Goal: Information Seeking & Learning: Check status

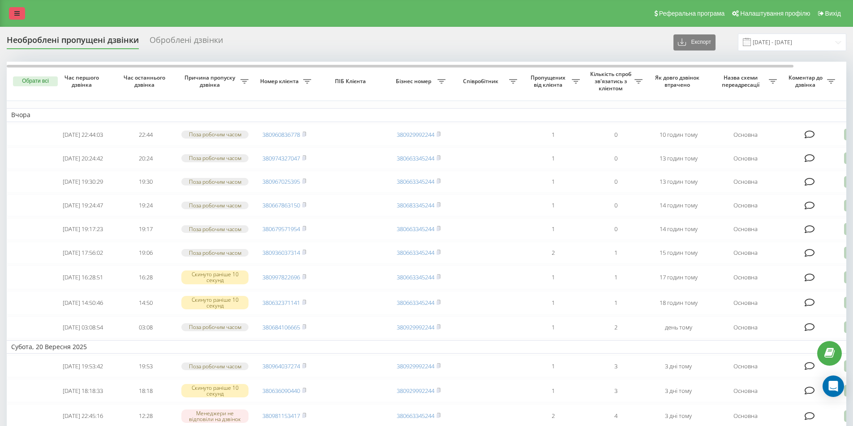
click at [16, 15] on icon at bounding box center [16, 13] width 5 height 6
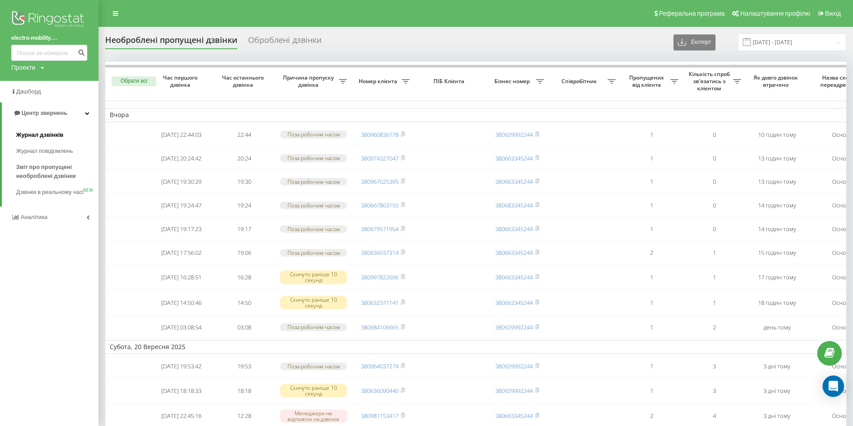
click at [51, 135] on span "Журнал дзвінків" at bounding box center [39, 135] width 47 height 9
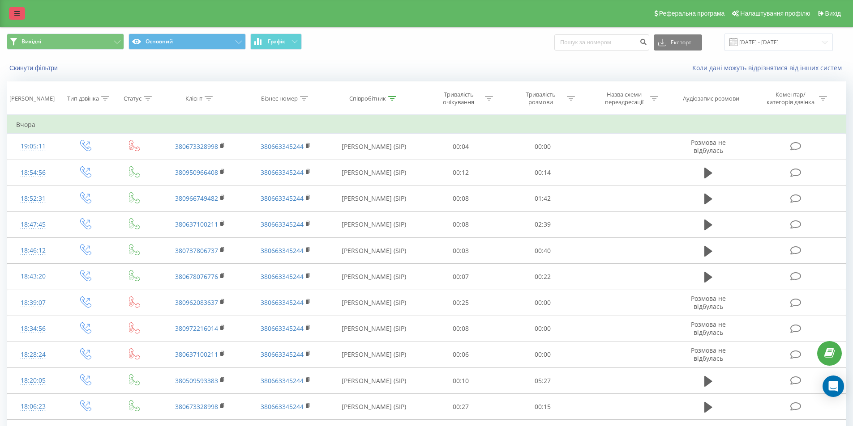
click at [16, 9] on link at bounding box center [17, 13] width 16 height 13
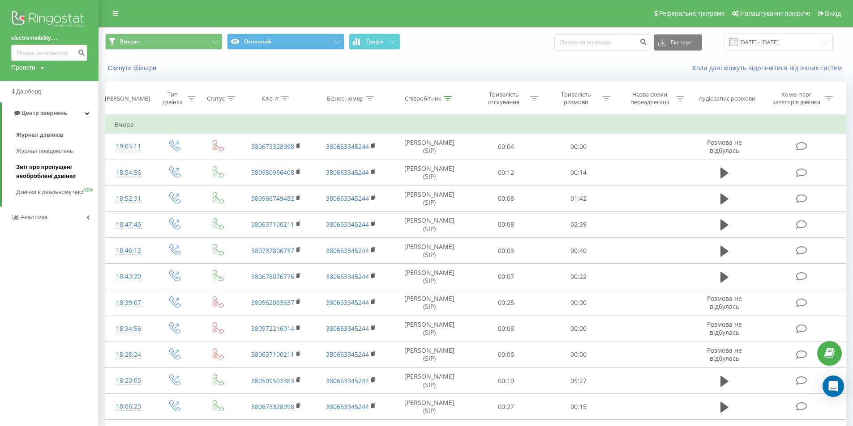
click at [32, 180] on span "Звіт про пропущені необроблені дзвінки" at bounding box center [55, 172] width 78 height 18
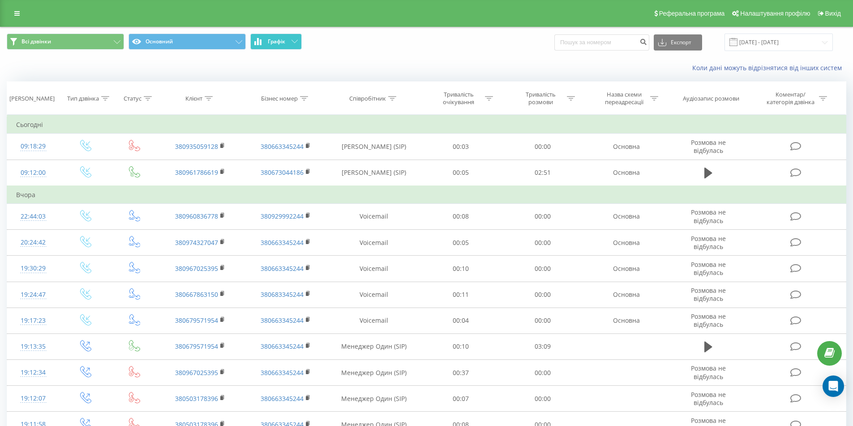
click at [285, 38] on span "Графік" at bounding box center [276, 41] width 17 height 6
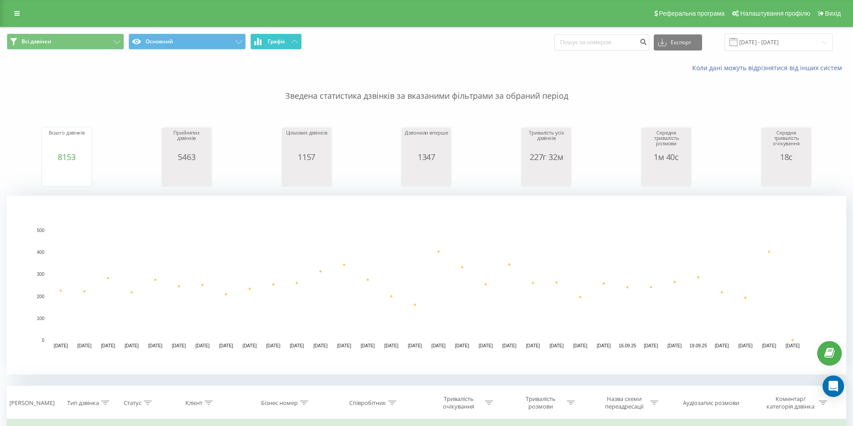
click at [285, 38] on span "Графік" at bounding box center [276, 41] width 17 height 6
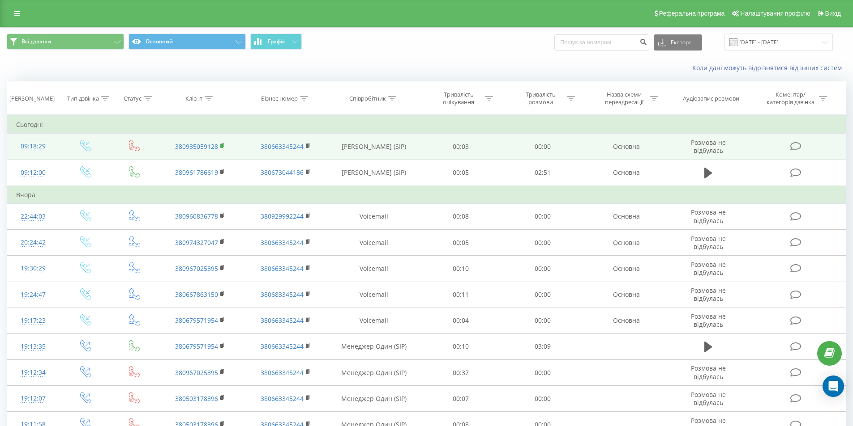
click at [222, 144] on rect at bounding box center [221, 146] width 3 height 4
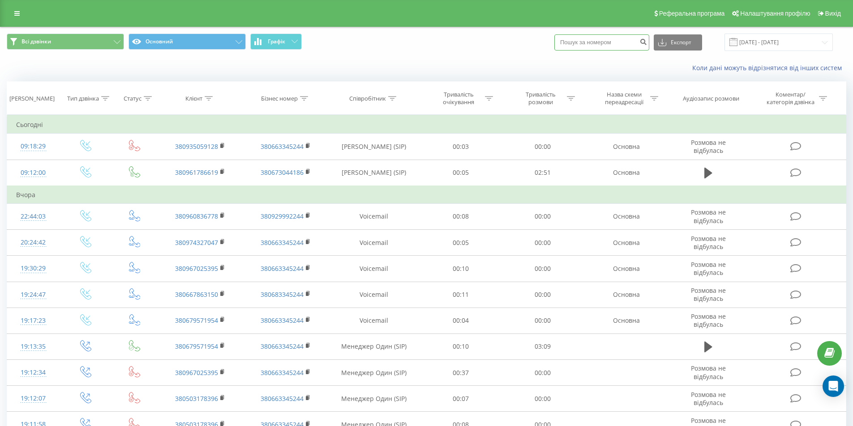
click at [594, 43] on input at bounding box center [601, 42] width 95 height 16
paste input "380936037314"
type input "380936037314"
click at [647, 43] on icon "submit" at bounding box center [643, 40] width 8 height 5
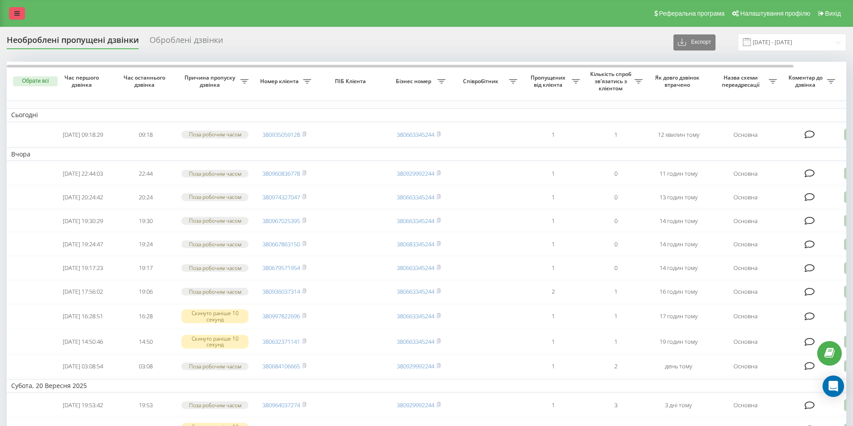
click at [19, 17] on link at bounding box center [17, 13] width 16 height 13
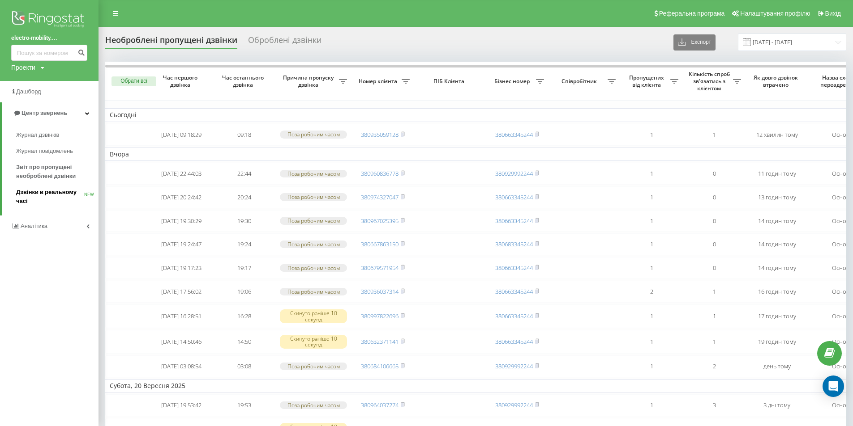
click at [64, 197] on span "Дзвінки в реальному часі" at bounding box center [50, 197] width 68 height 18
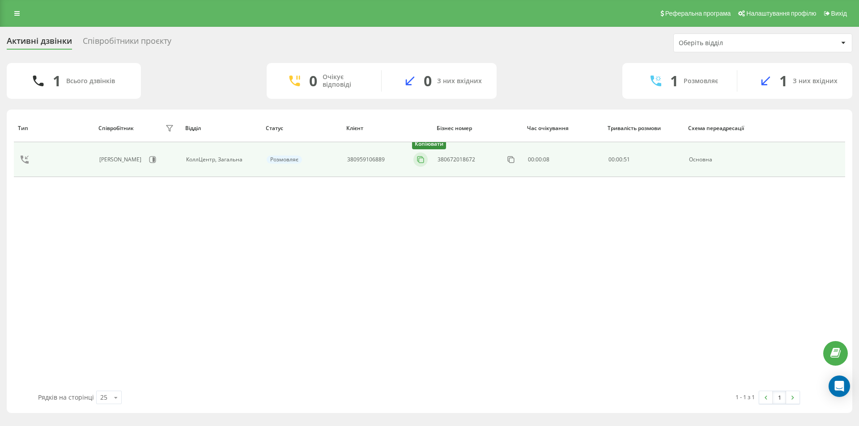
click at [422, 162] on icon at bounding box center [420, 159] width 9 height 9
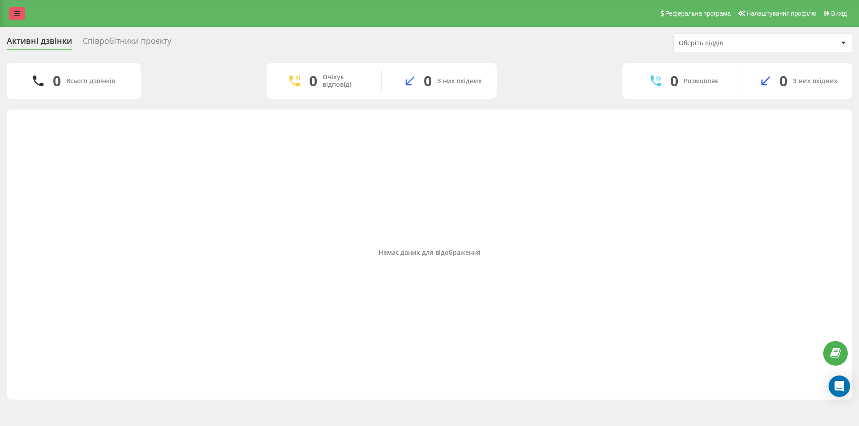
click at [21, 9] on link at bounding box center [17, 13] width 16 height 13
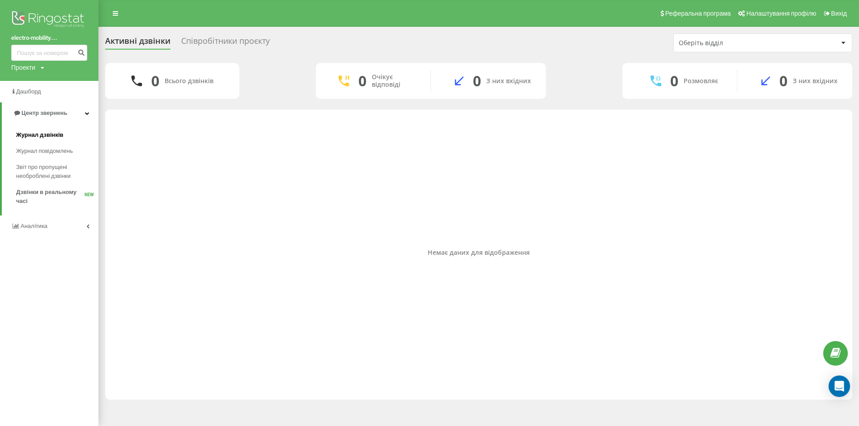
click at [31, 131] on link "Журнал дзвінків" at bounding box center [57, 135] width 82 height 16
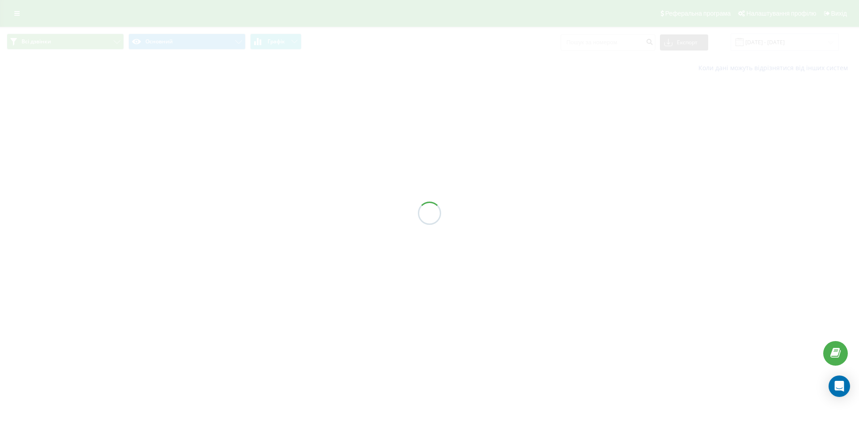
click at [799, 45] on div "Всі дзвінки Основний Графік Експорт .csv .xls .xlsx 23.08.2025 - 23.09.2025 Кол…" at bounding box center [429, 53] width 859 height 52
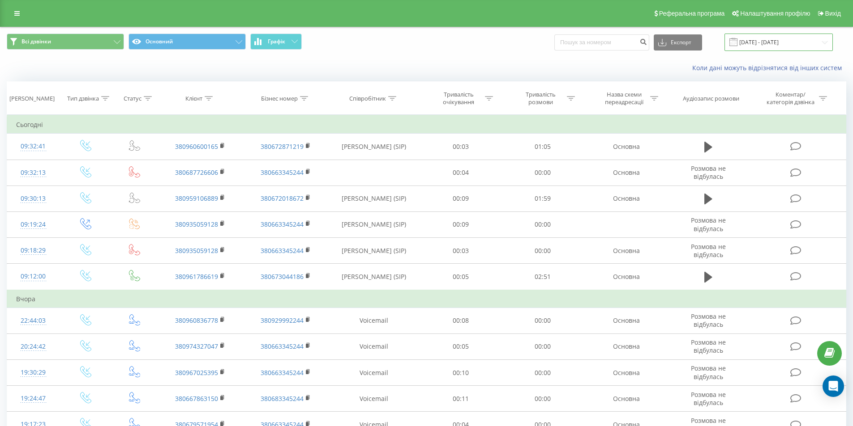
click at [799, 45] on input "23.08.2025 - 23.09.2025" at bounding box center [778, 42] width 108 height 17
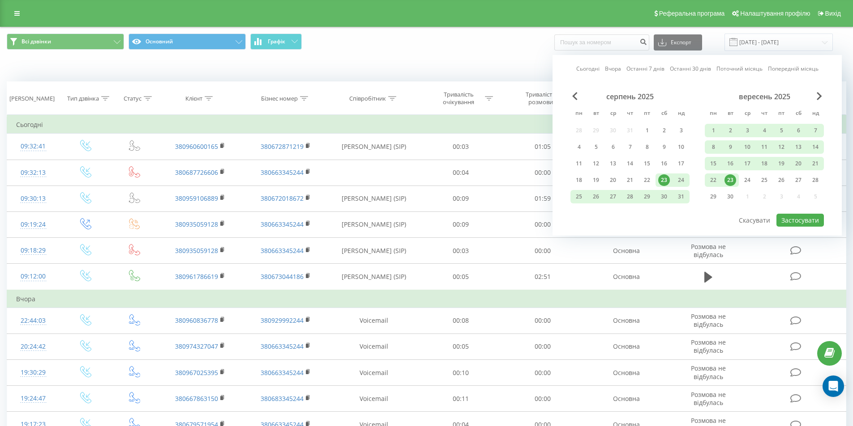
click at [731, 182] on div "23" at bounding box center [730, 181] width 12 height 12
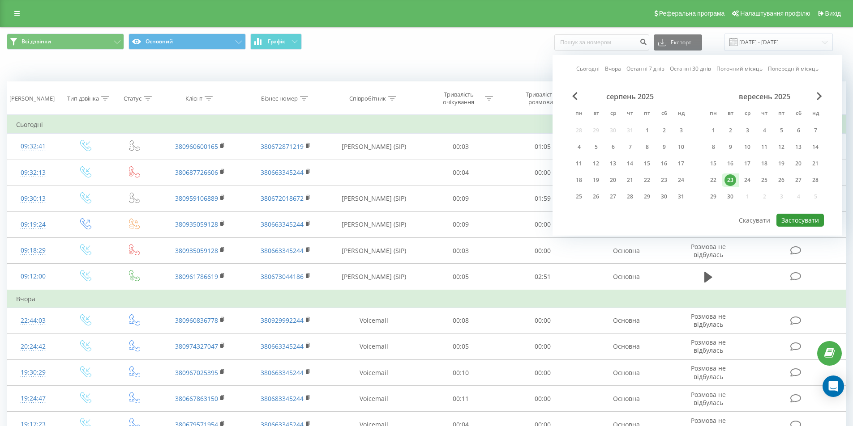
click at [809, 217] on button "Застосувати" at bounding box center [799, 220] width 47 height 13
type input "23.09.2025 - 23.09.2025"
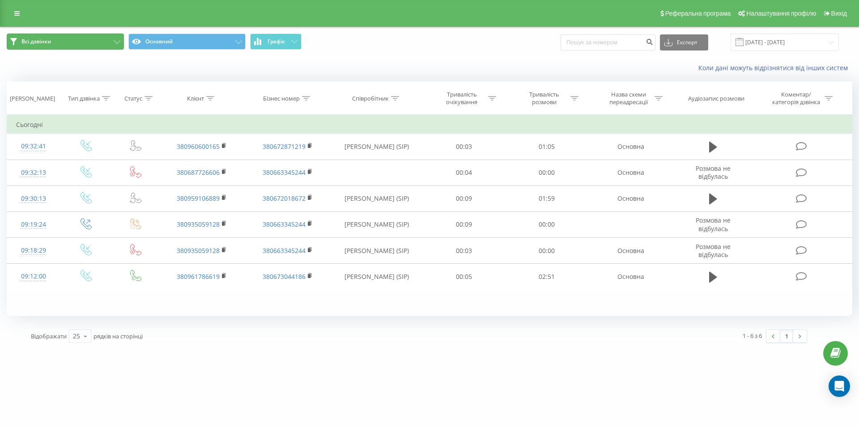
click at [114, 47] on button "Всі дзвінки" at bounding box center [65, 42] width 117 height 16
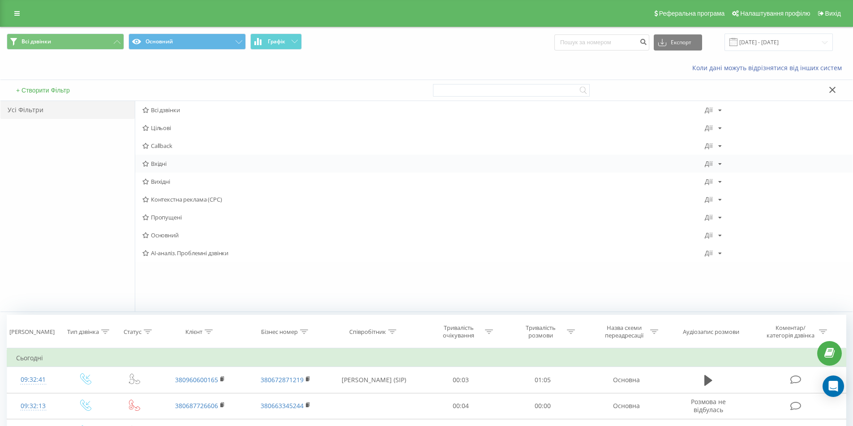
click at [170, 166] on span "Вхідні" at bounding box center [423, 164] width 562 height 6
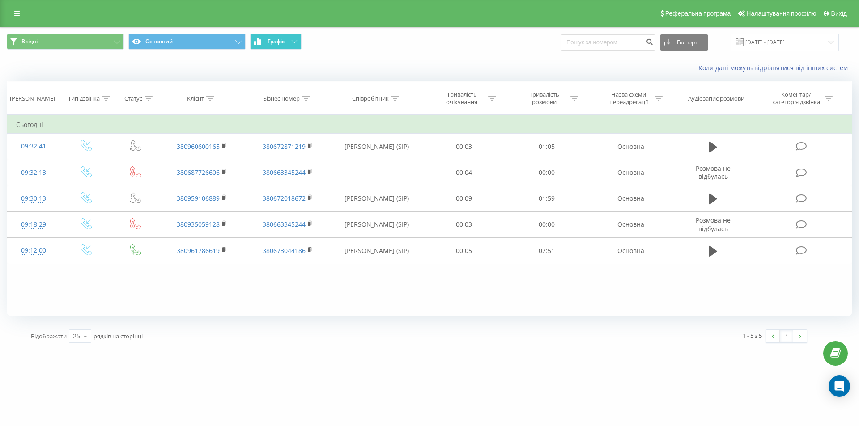
click at [281, 40] on span "Графік" at bounding box center [276, 41] width 17 height 6
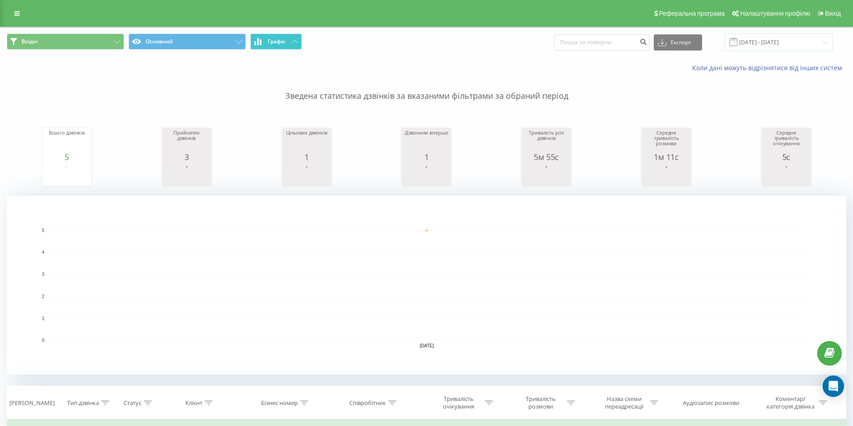
click at [281, 40] on span "Графік" at bounding box center [276, 41] width 17 height 6
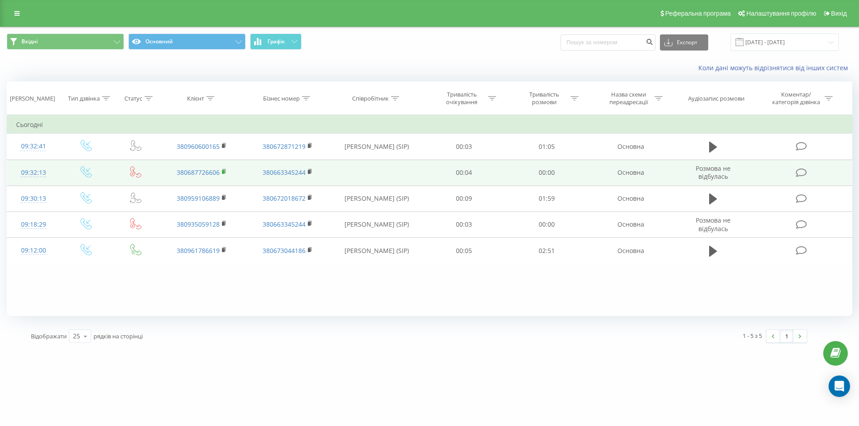
click at [224, 171] on rect at bounding box center [223, 172] width 3 height 4
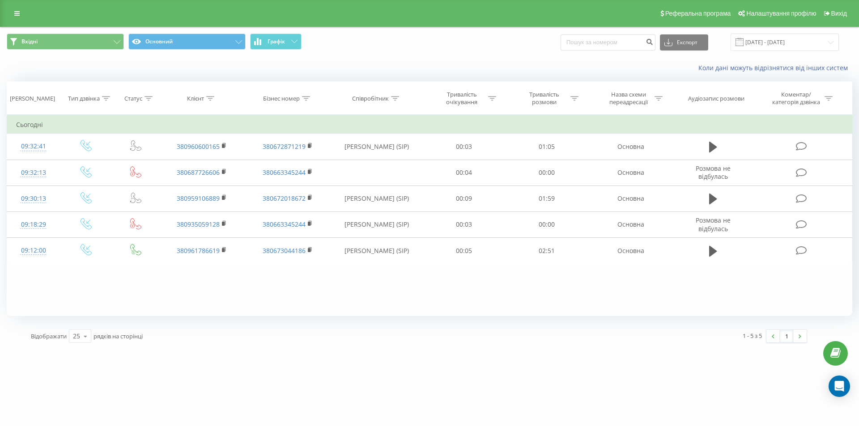
click div "Вхідні Основний Графік Експорт .csv .xls .xlsx 23.09.2025 - 23.09.2025"
click button "Графік"
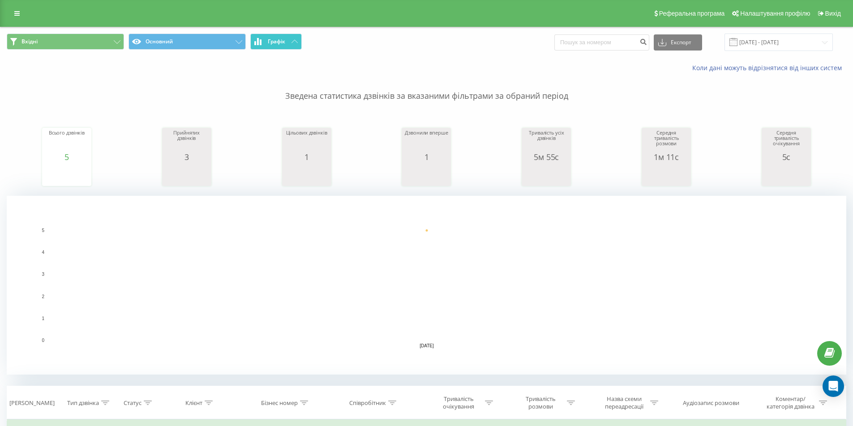
click button "Графік"
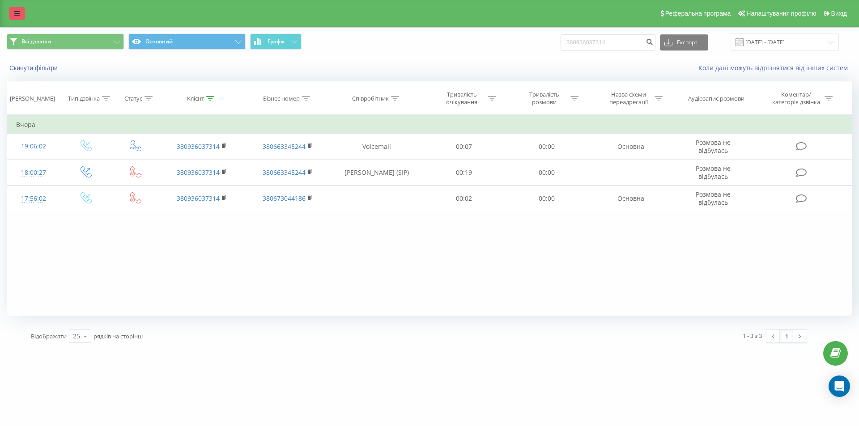
click at [21, 14] on link at bounding box center [17, 13] width 16 height 13
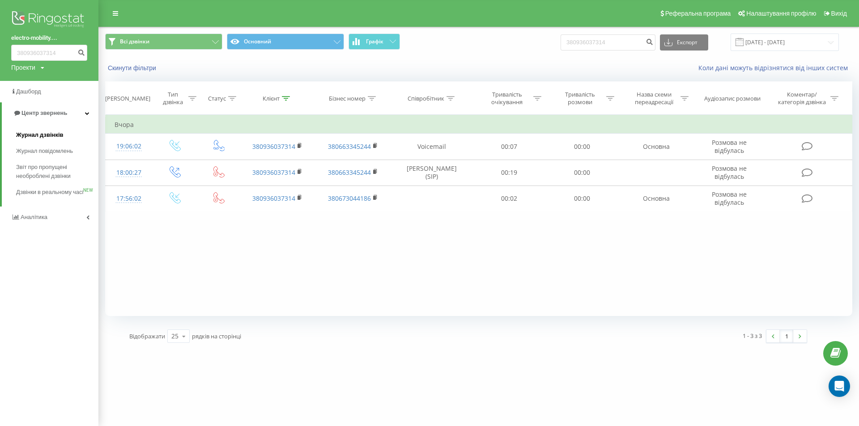
click at [53, 138] on span "Журнал дзвінків" at bounding box center [39, 135] width 47 height 9
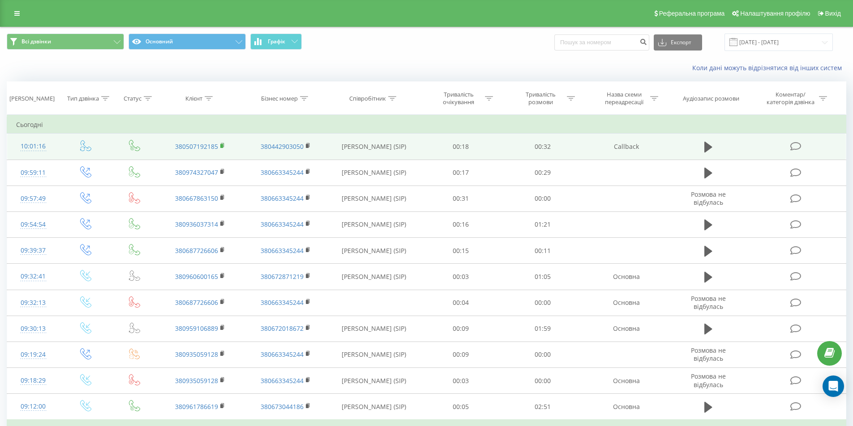
click at [221, 144] on rect at bounding box center [221, 146] width 3 height 4
click at [222, 146] on rect at bounding box center [221, 146] width 3 height 4
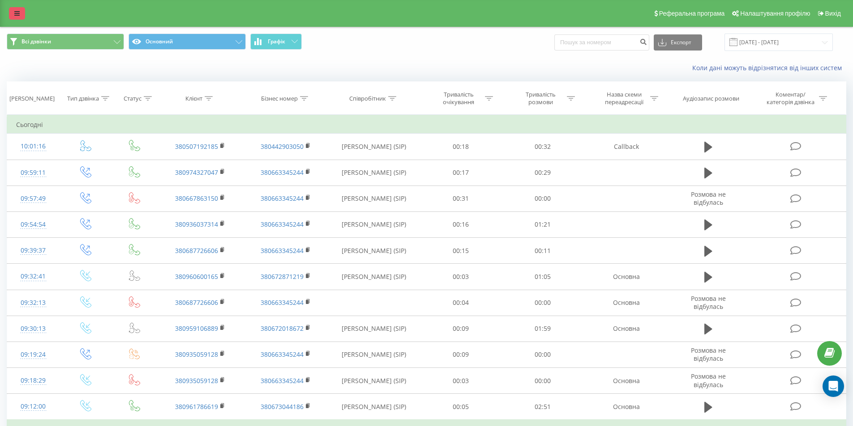
click at [21, 14] on link at bounding box center [17, 13] width 16 height 13
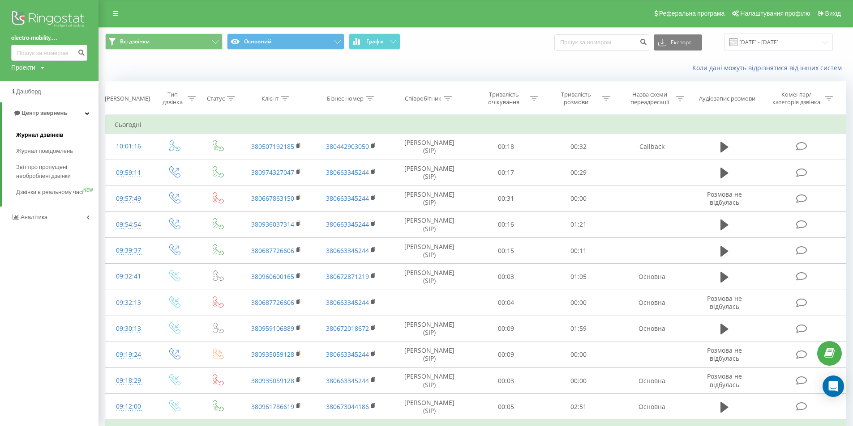
click at [35, 134] on span "Журнал дзвінків" at bounding box center [39, 135] width 47 height 9
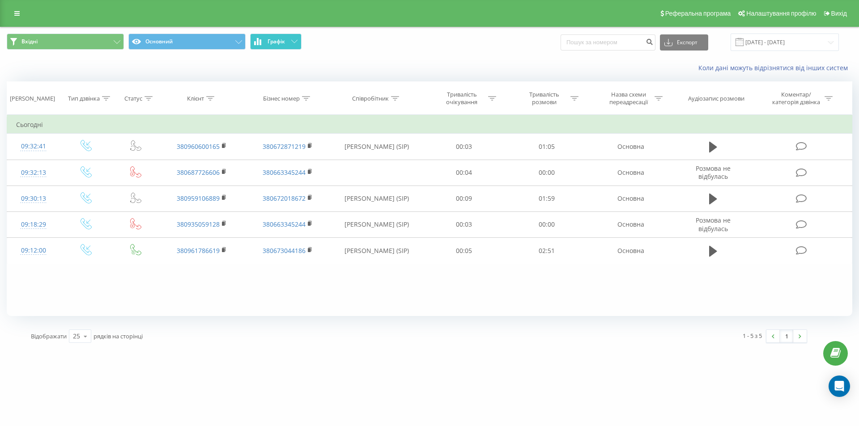
click at [295, 41] on icon at bounding box center [294, 41] width 6 height 3
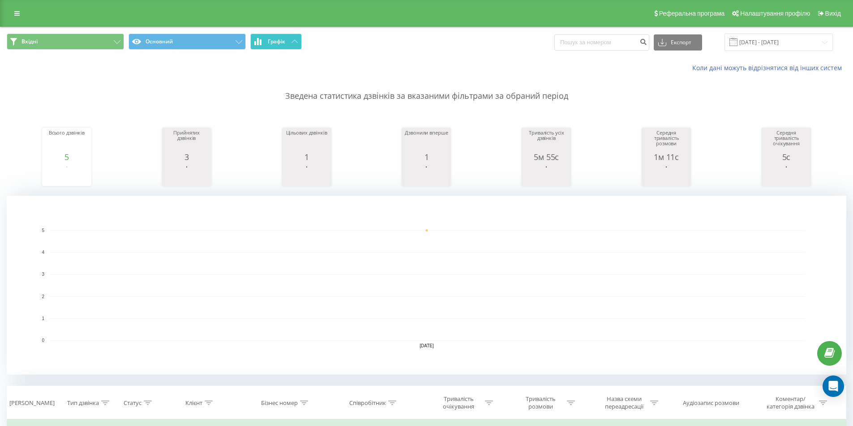
click at [295, 41] on icon at bounding box center [294, 41] width 6 height 3
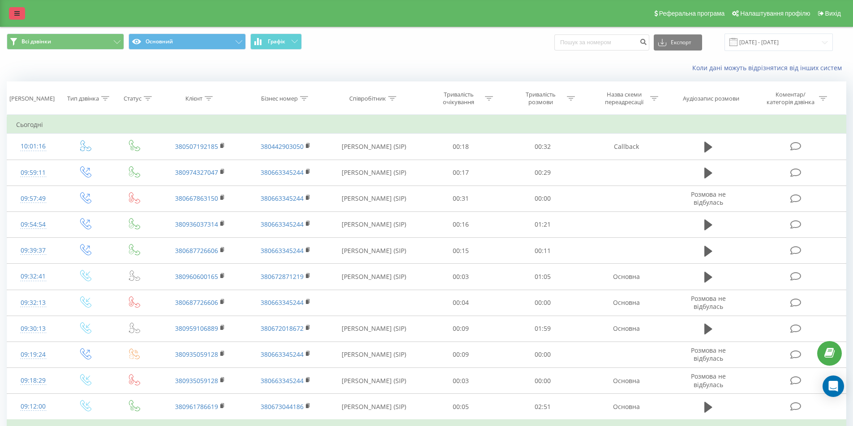
click at [24, 10] on link at bounding box center [17, 13] width 16 height 13
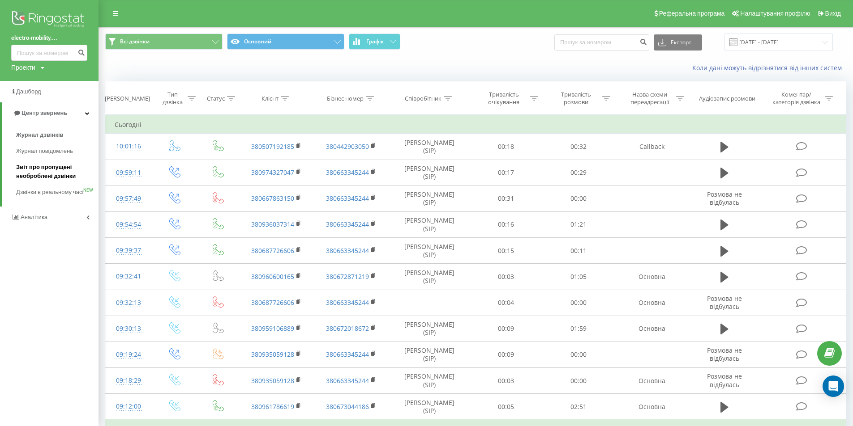
click at [54, 172] on span "Звіт про пропущені необроблені дзвінки" at bounding box center [55, 172] width 78 height 18
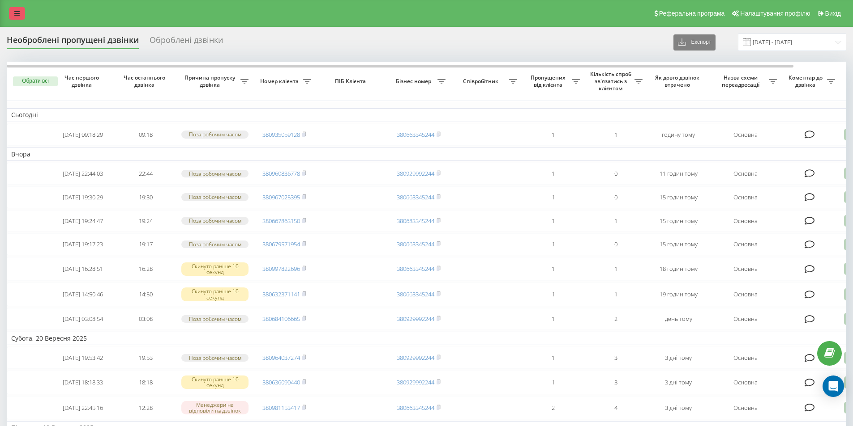
click at [19, 13] on icon at bounding box center [16, 13] width 5 height 6
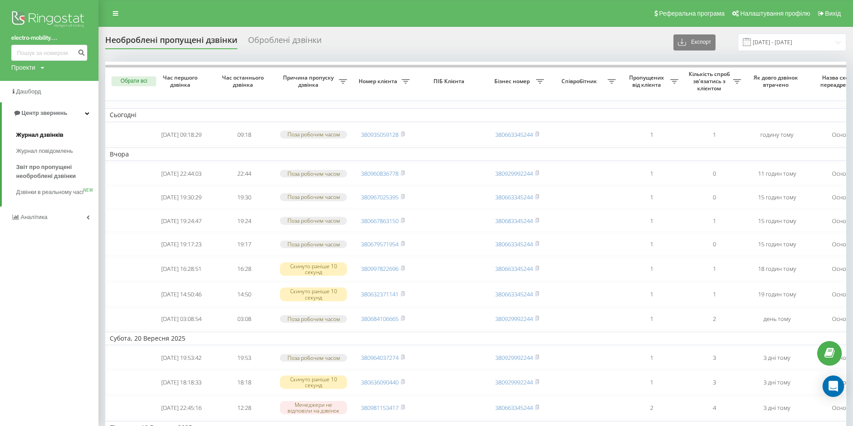
click at [37, 133] on span "Журнал дзвінків" at bounding box center [39, 135] width 47 height 9
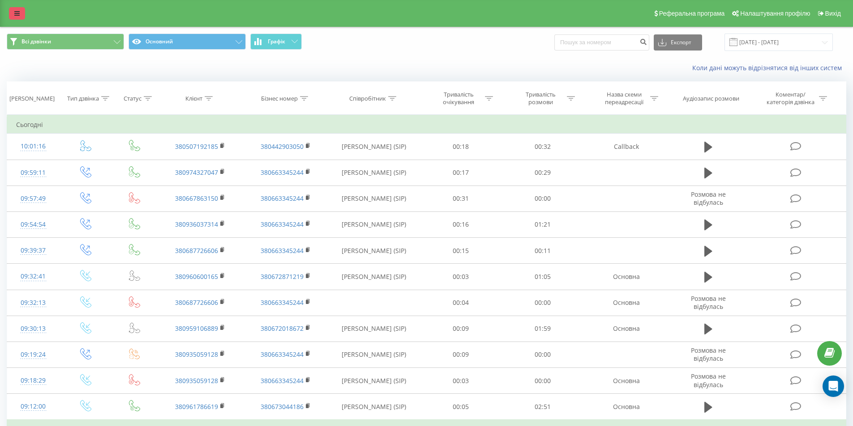
click at [19, 14] on icon at bounding box center [16, 13] width 5 height 6
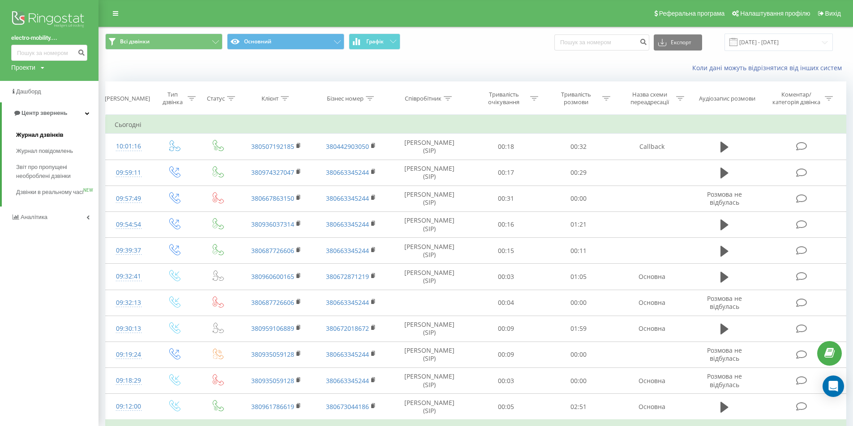
click at [41, 136] on span "Журнал дзвінків" at bounding box center [39, 135] width 47 height 9
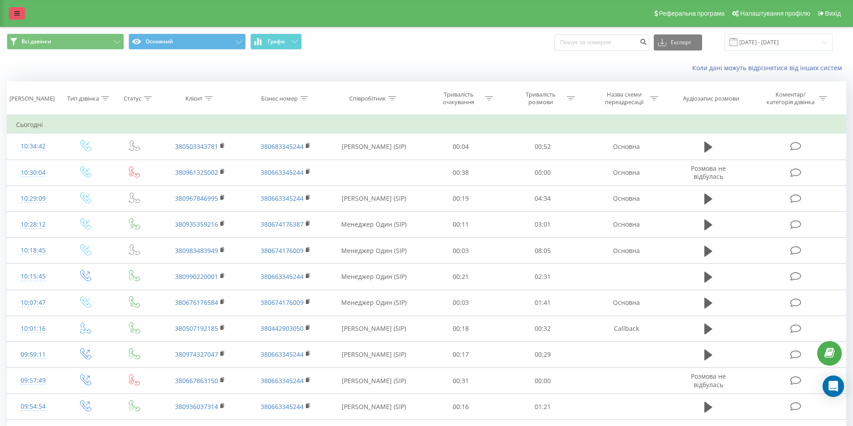
click at [10, 12] on link at bounding box center [17, 13] width 16 height 13
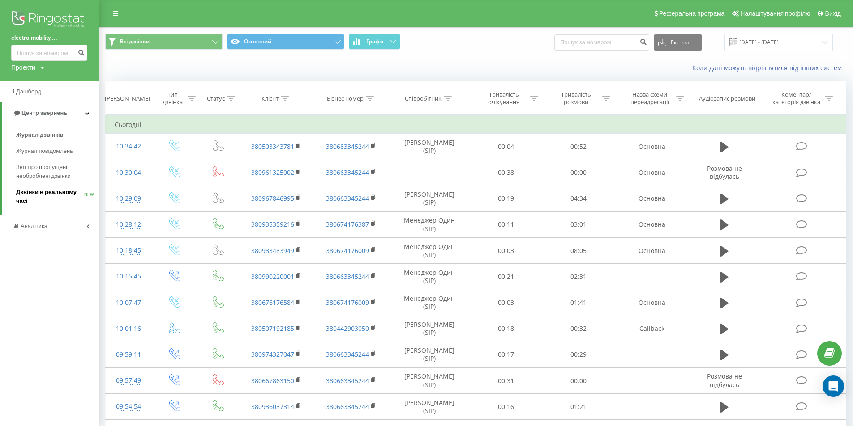
click at [38, 195] on span "Дзвінки в реальному часі" at bounding box center [50, 197] width 68 height 18
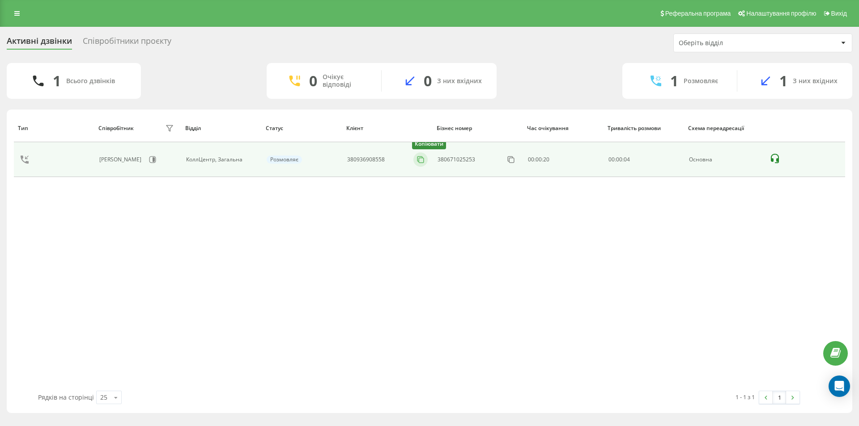
click at [422, 158] on icon at bounding box center [420, 159] width 9 height 9
